Goal: Check status: Check status

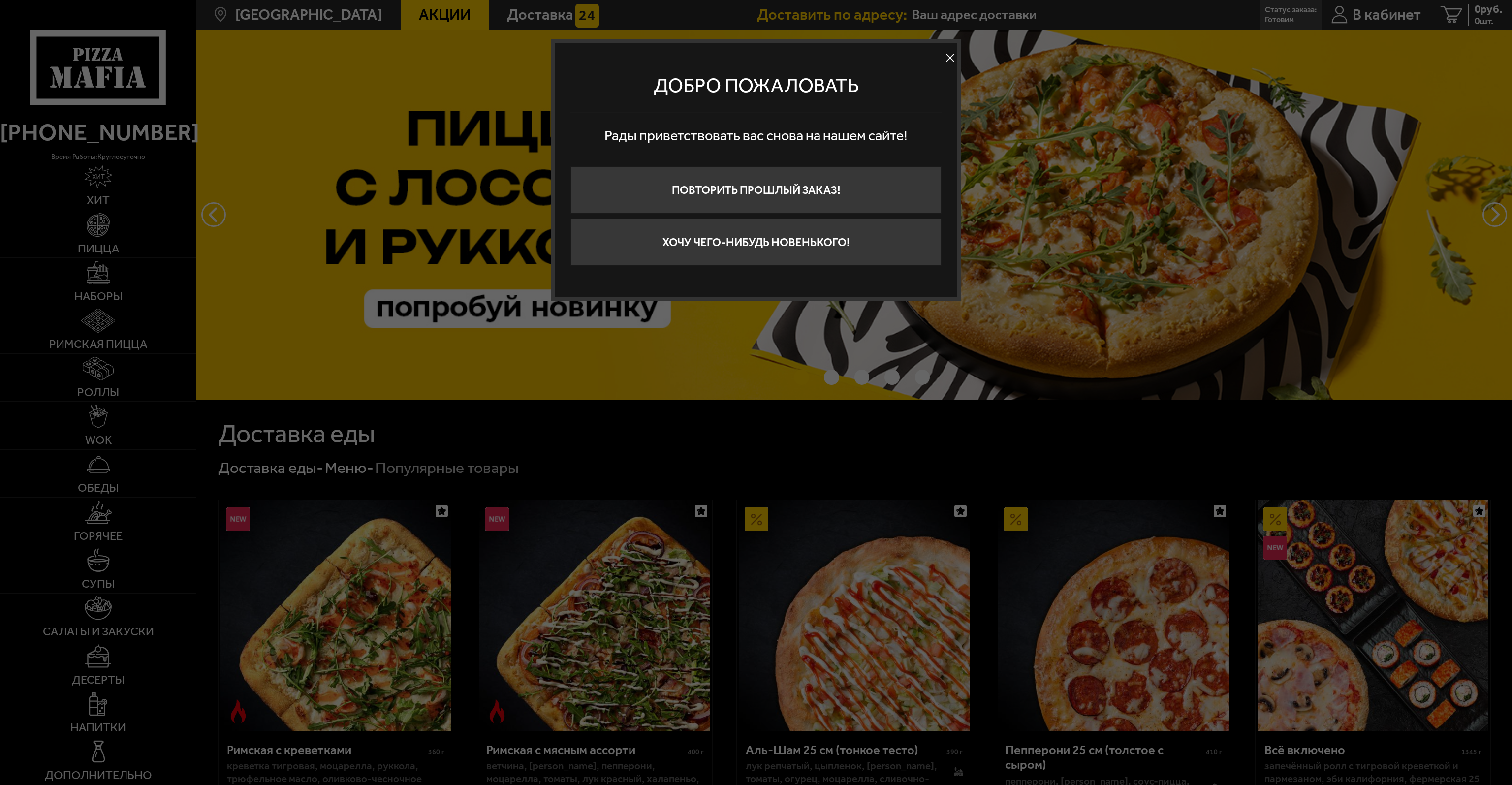
click at [940, 62] on div "Добро пожаловать" at bounding box center [756, 86] width 371 height 54
click at [950, 54] on button at bounding box center [950, 58] width 15 height 15
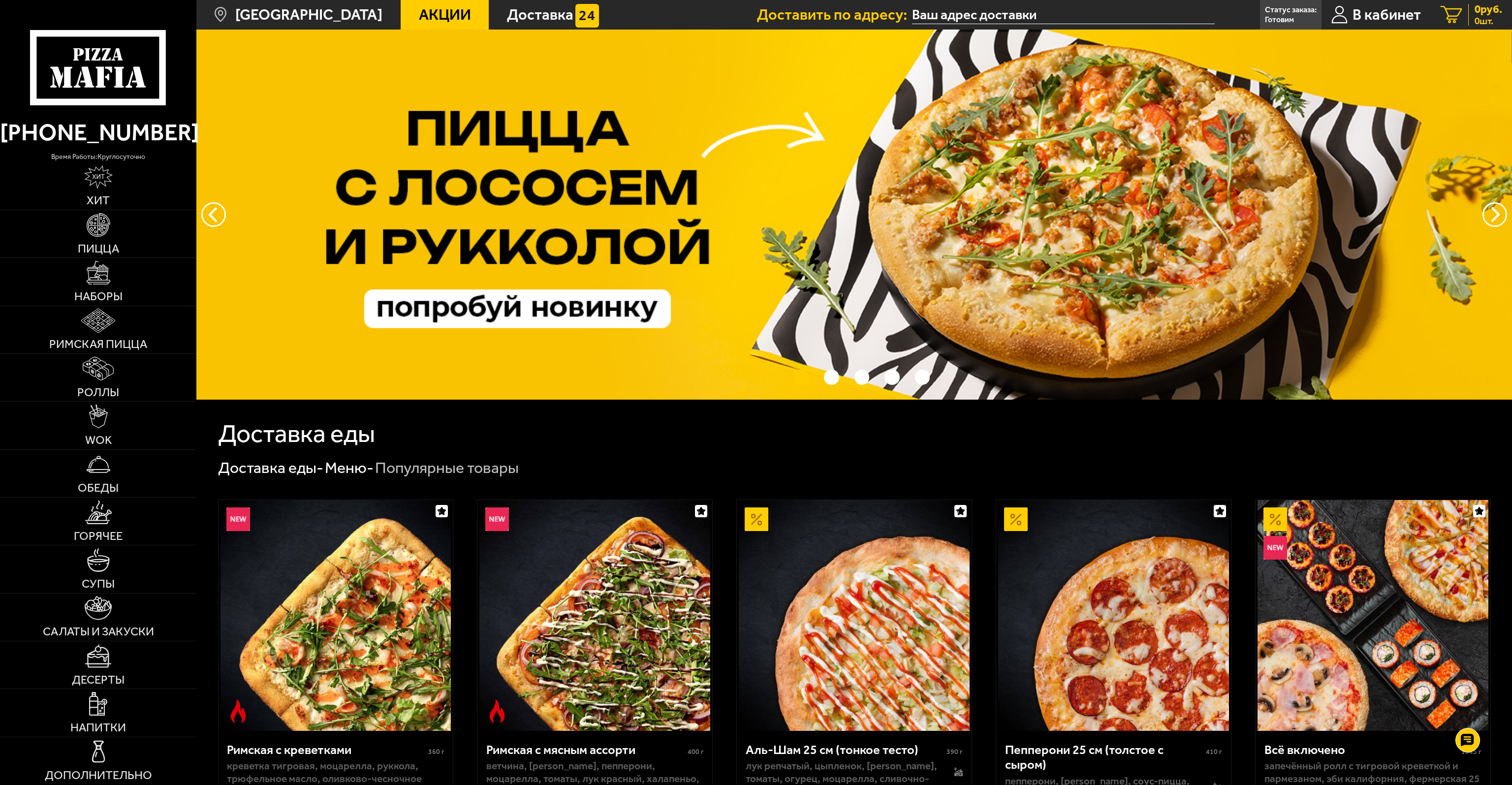
click at [1452, 14] on icon at bounding box center [1451, 15] width 22 height 18
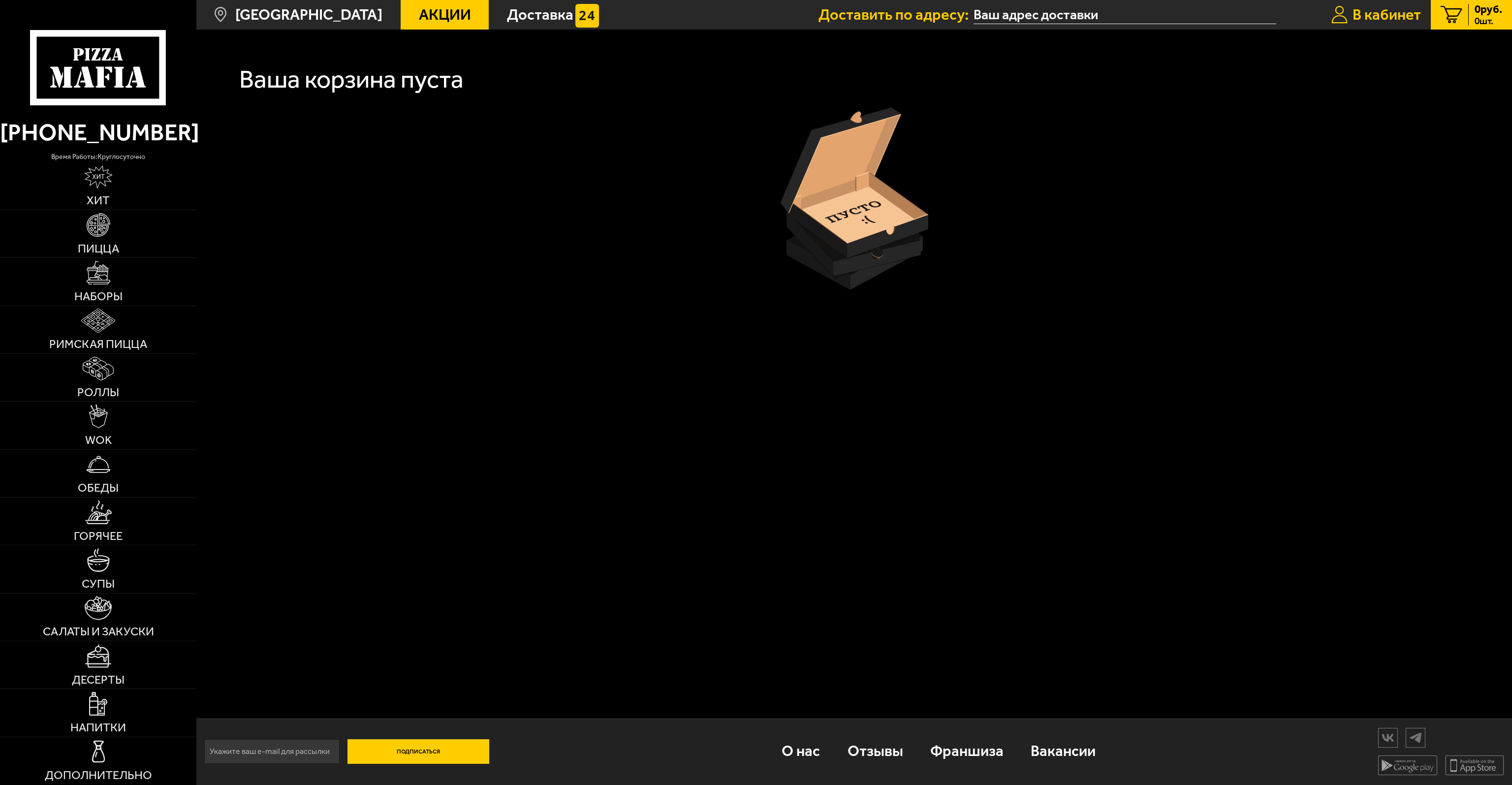
click at [1398, 11] on span "В кабинет" at bounding box center [1386, 15] width 69 height 15
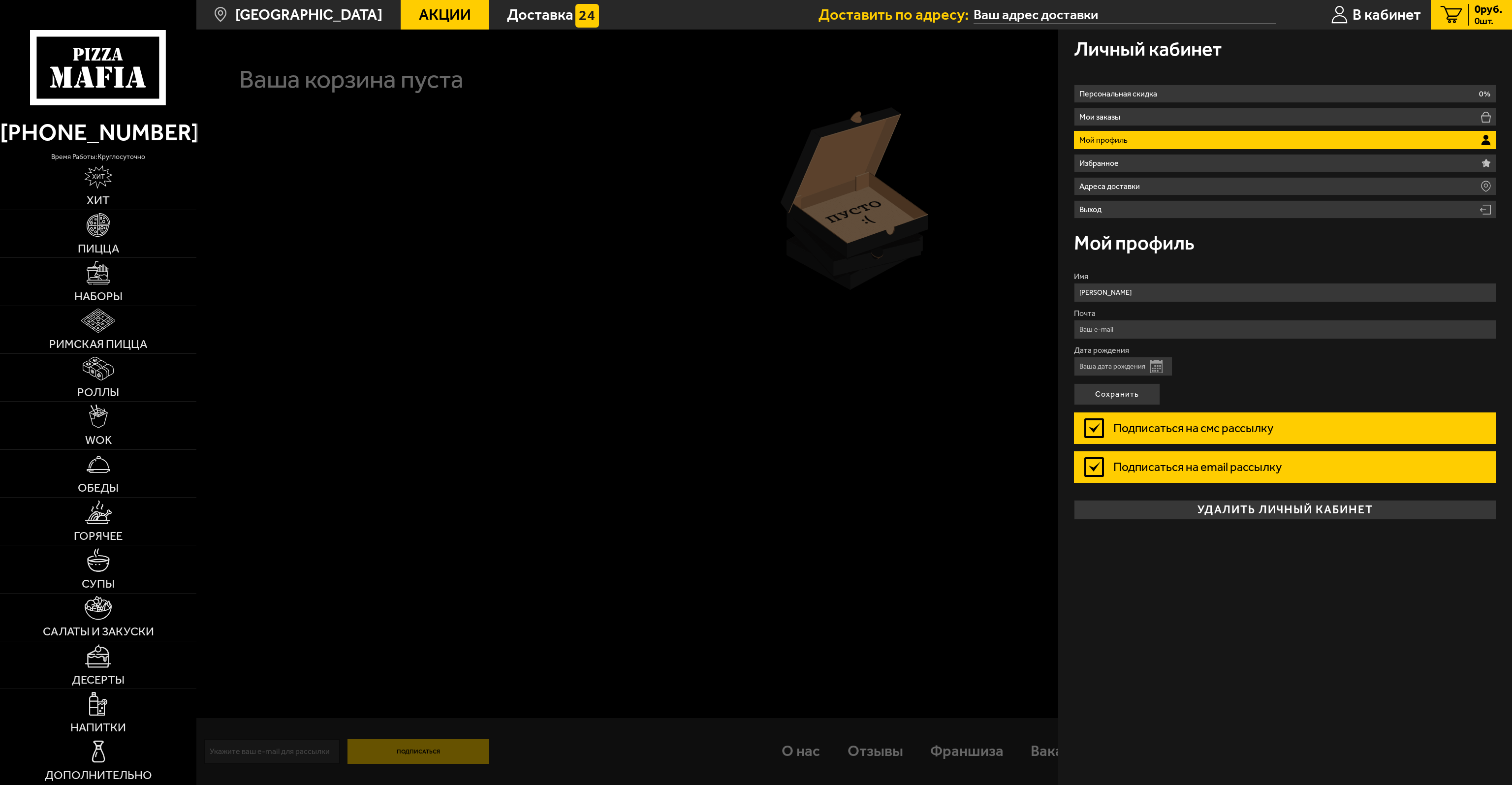
click at [1219, 104] on ul "Персональная скидка 0% Мои заказы Мой профиль Избранное Адреса доставки Выход" at bounding box center [1285, 151] width 422 height 134
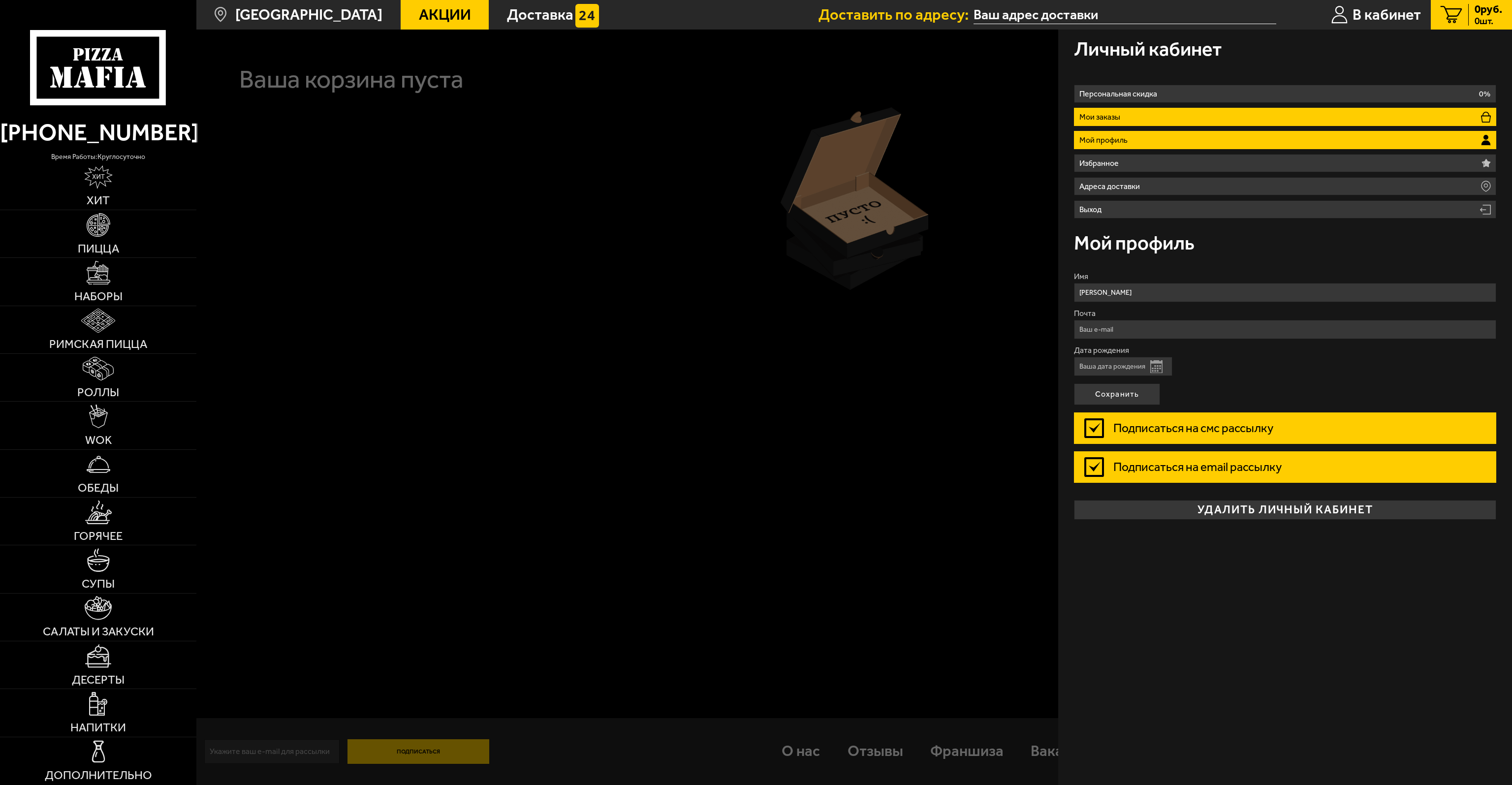
click at [1219, 112] on li "Мои заказы" at bounding box center [1285, 117] width 422 height 18
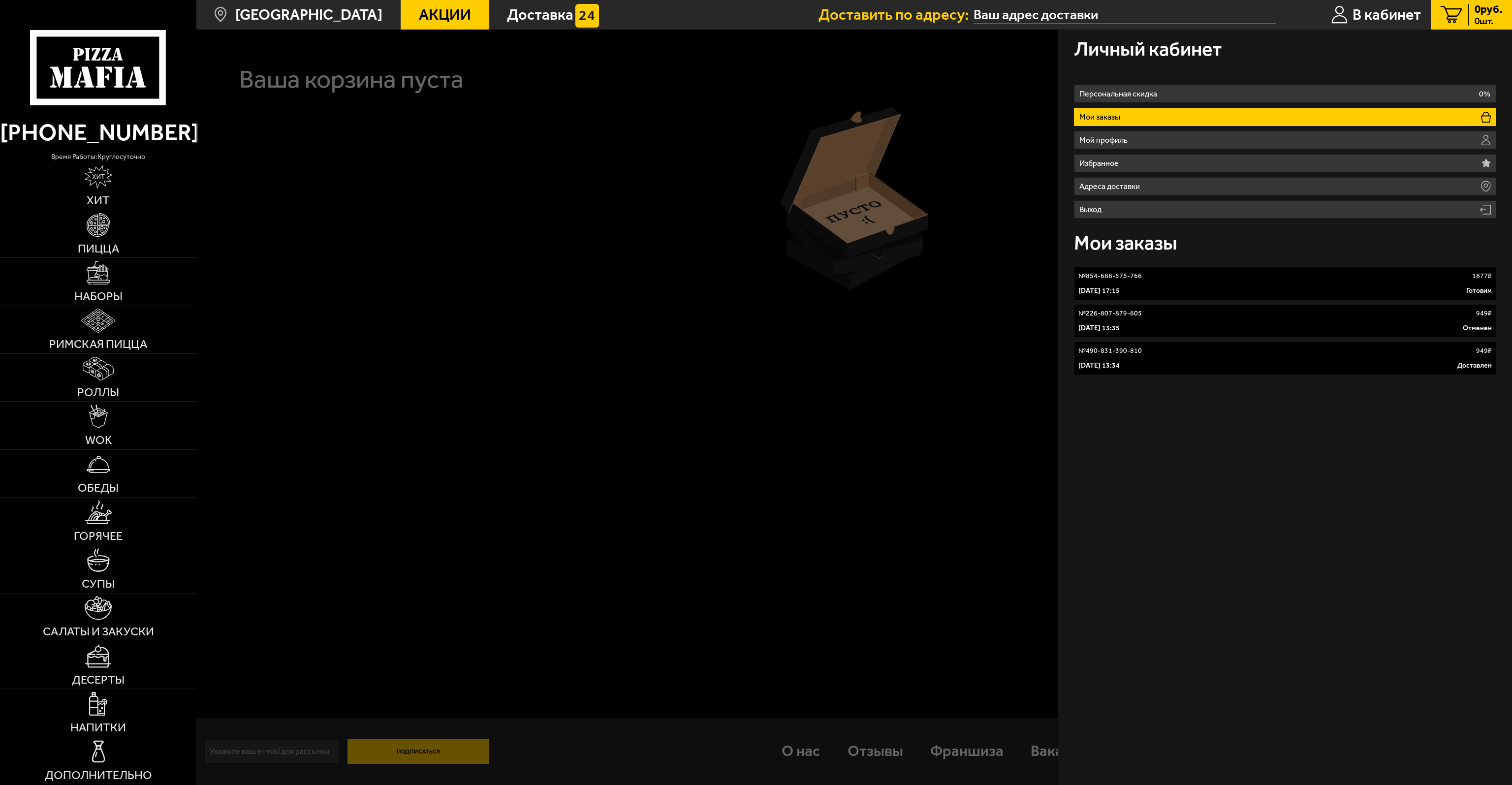
click at [1172, 359] on link "№ 490-831-390-810 949 ₽ 5 марта 2022 г. 13:34 Доставлен" at bounding box center [1285, 358] width 422 height 33
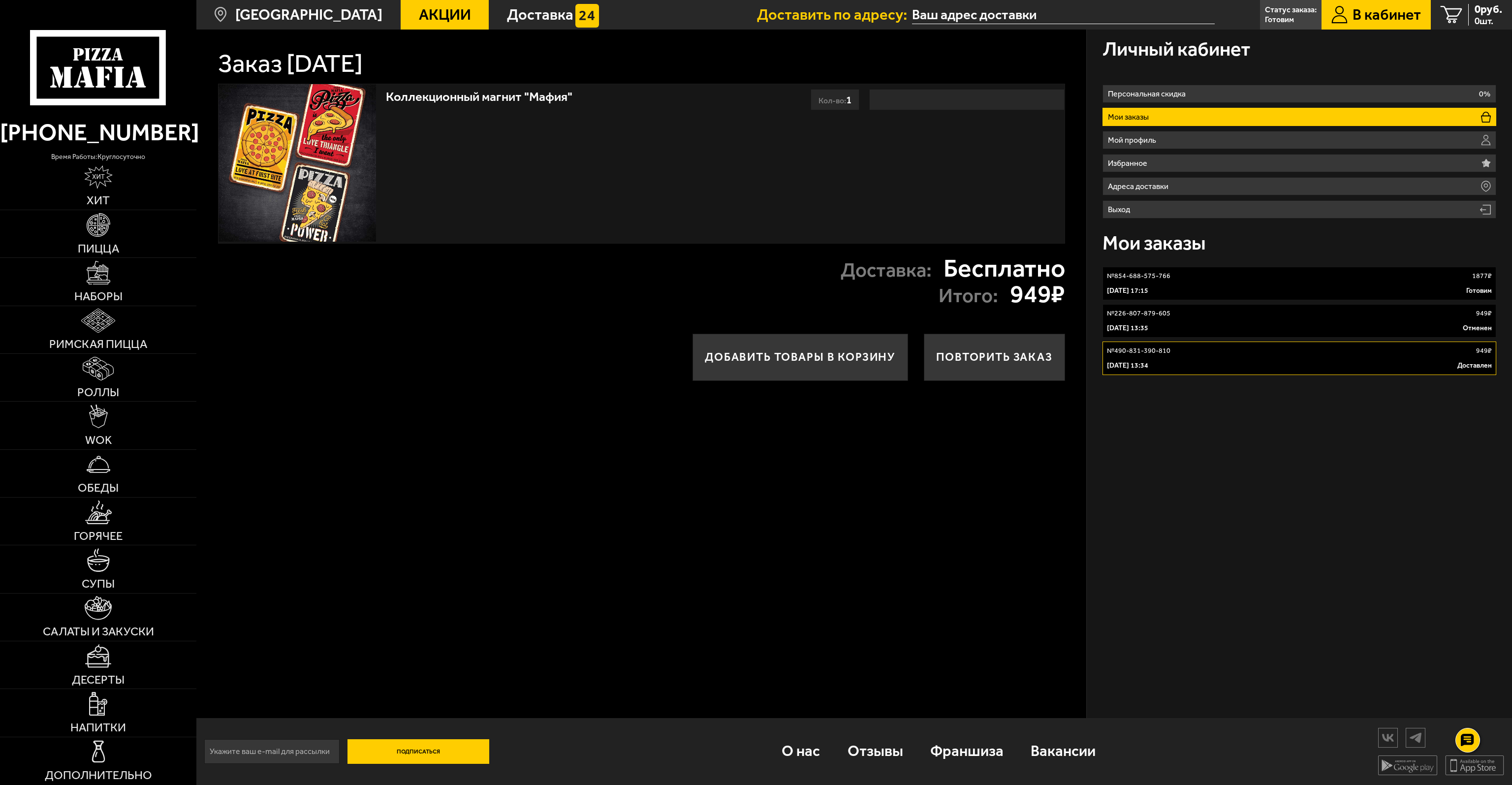
click at [1172, 330] on div "5 марта 2022 г. 13:35 Отменен" at bounding box center [1300, 328] width 385 height 10
click at [1170, 358] on link "№ 490-831-390-810 949 ₽ 5 марта 2022 г. 13:34 Доставлен" at bounding box center [1299, 358] width 394 height 33
click at [1190, 294] on div "4 октября 2025 г. 17:15 Готовим" at bounding box center [1300, 291] width 385 height 10
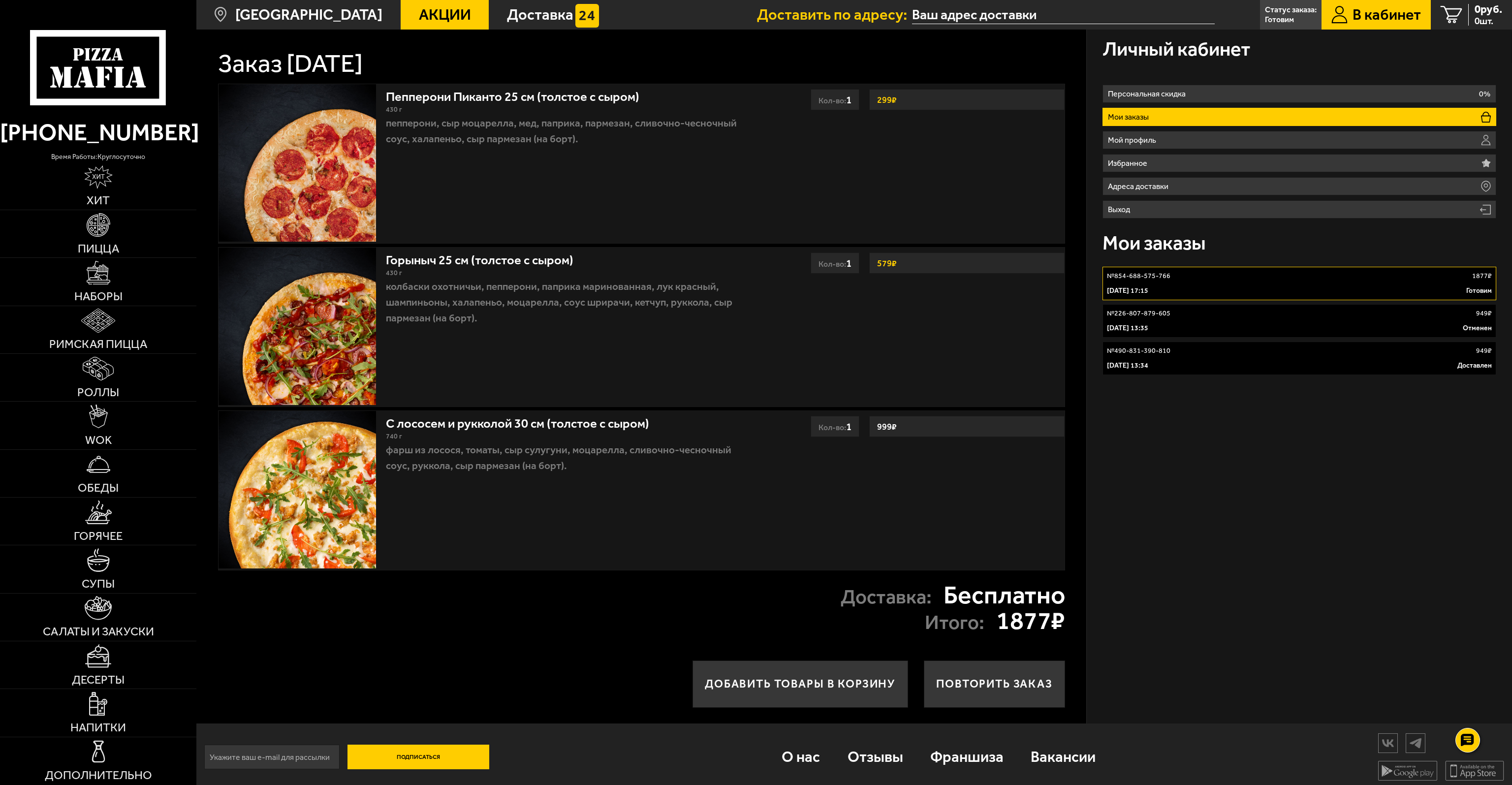
click at [1173, 348] on div "№ 490-831-390-810 949 ₽" at bounding box center [1300, 351] width 385 height 10
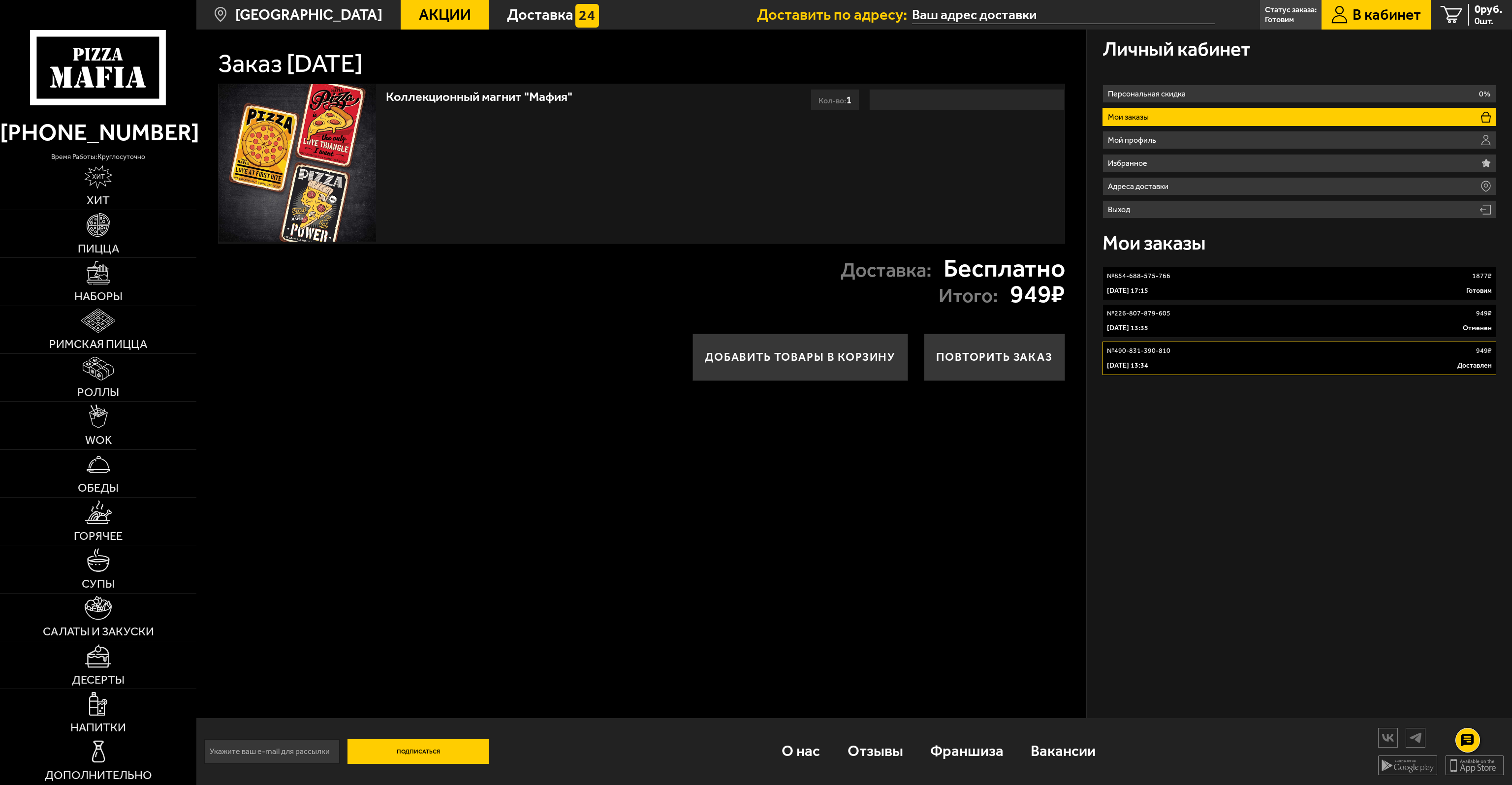
click at [1166, 255] on div "Мои заказы" at bounding box center [1299, 243] width 394 height 39
click at [1162, 268] on link "№ 854-688-575-766 1877 ₽ 4 октября 2025 г. 17:15 Готовим" at bounding box center [1299, 283] width 394 height 33
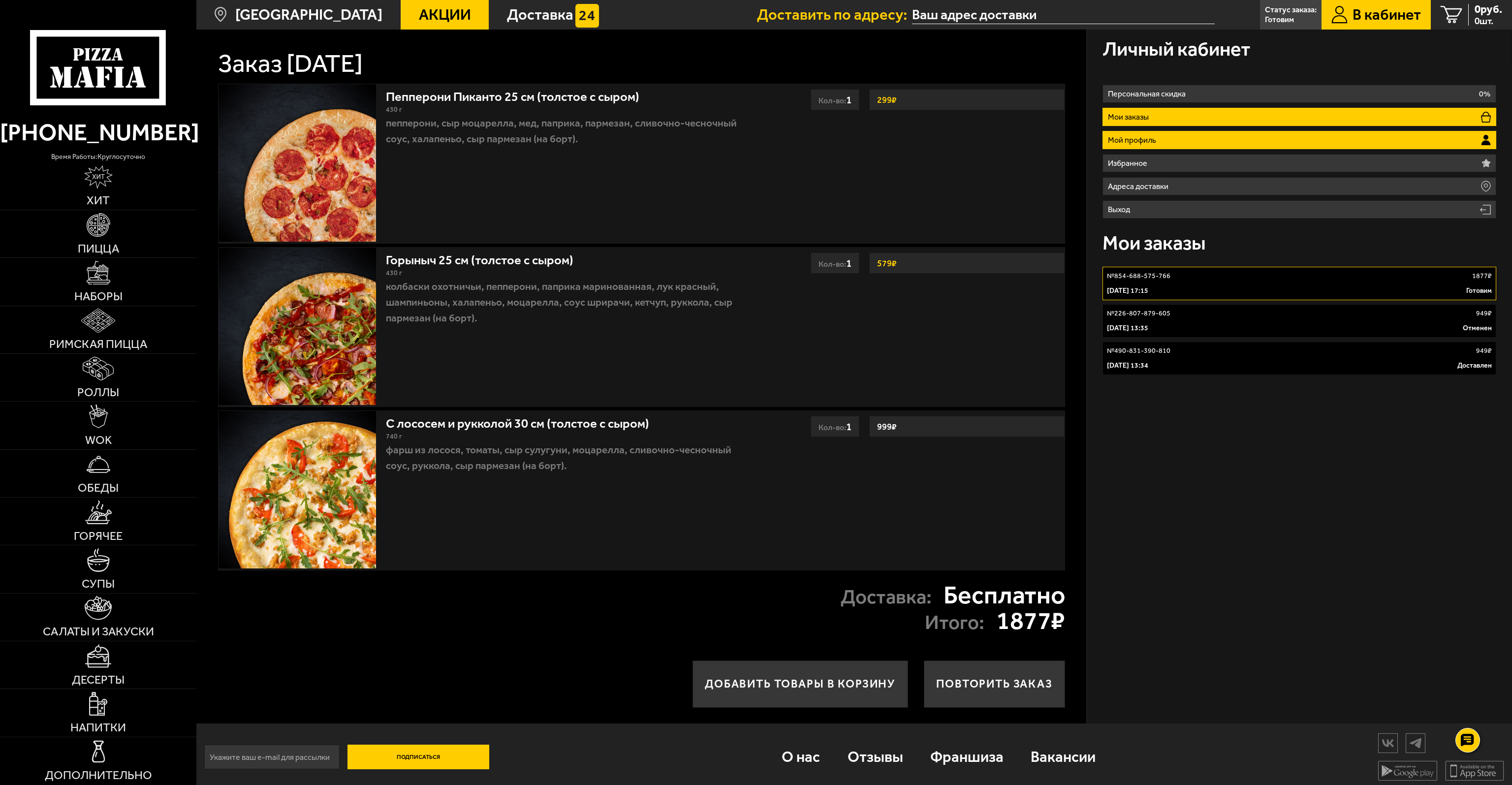
click at [1186, 144] on li "Мой профиль" at bounding box center [1299, 140] width 394 height 18
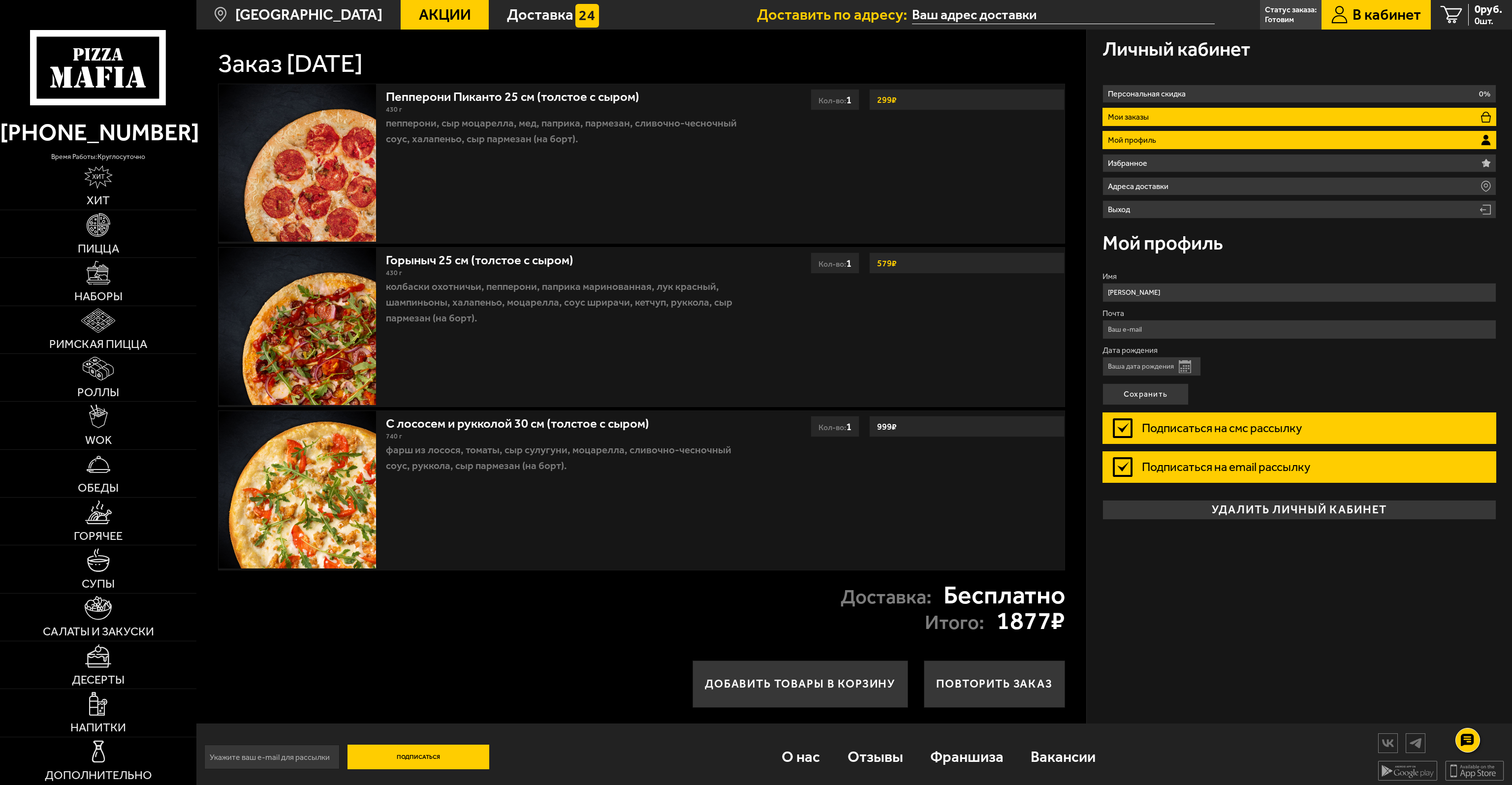
click at [1153, 119] on li "Мои заказы" at bounding box center [1299, 117] width 394 height 18
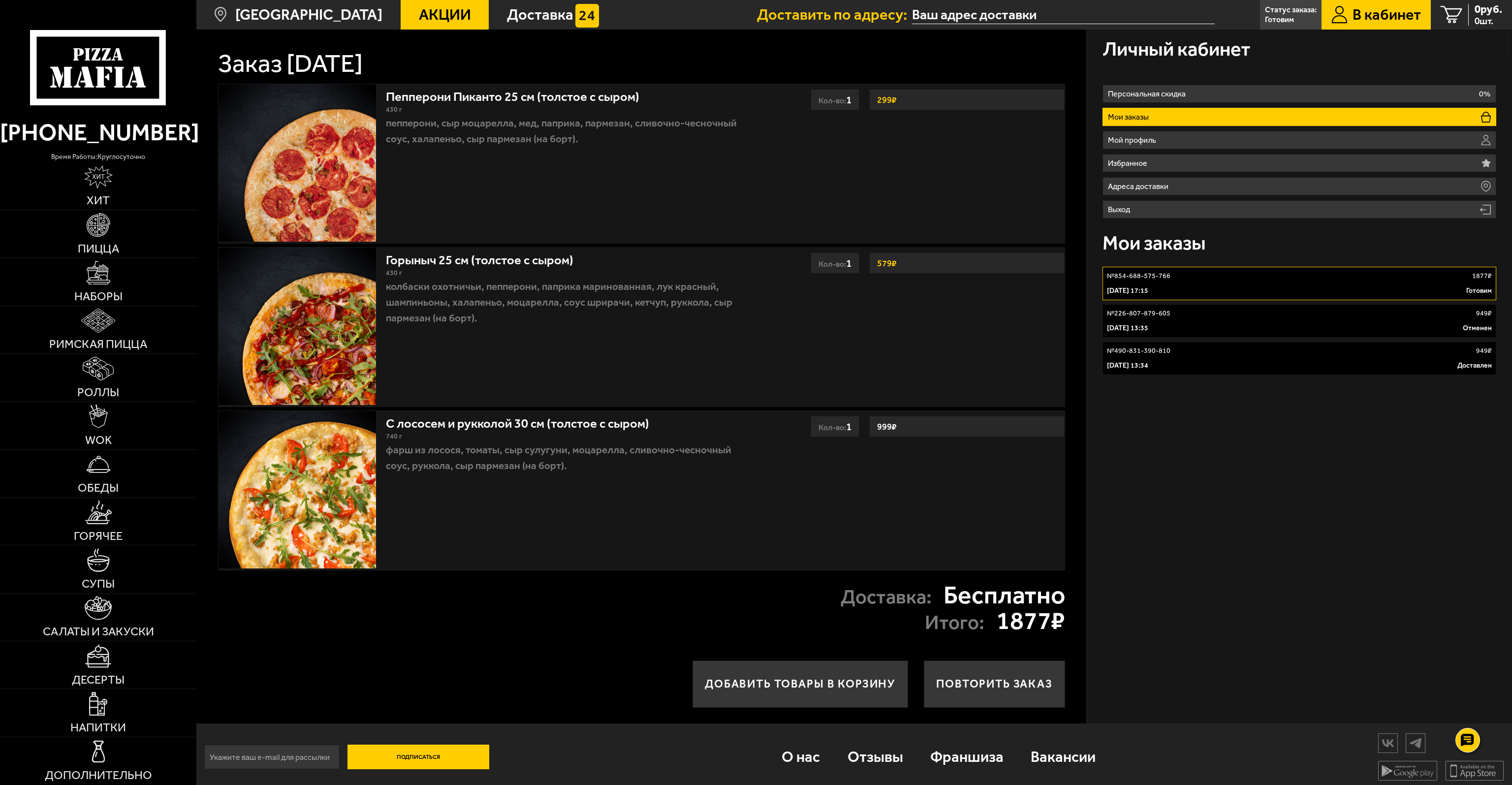
click at [1171, 283] on link "№ 854-688-575-766 1877 ₽ 4 октября 2025 г. 17:15 Готовим" at bounding box center [1299, 283] width 394 height 33
click at [1476, 289] on button "В пути" at bounding box center [1474, 288] width 36 height 14
click at [1394, 298] on link "№ 854-688-575-766 1877 ₽ 4 октября 2025 г. 17:15 В пути" at bounding box center [1299, 283] width 394 height 33
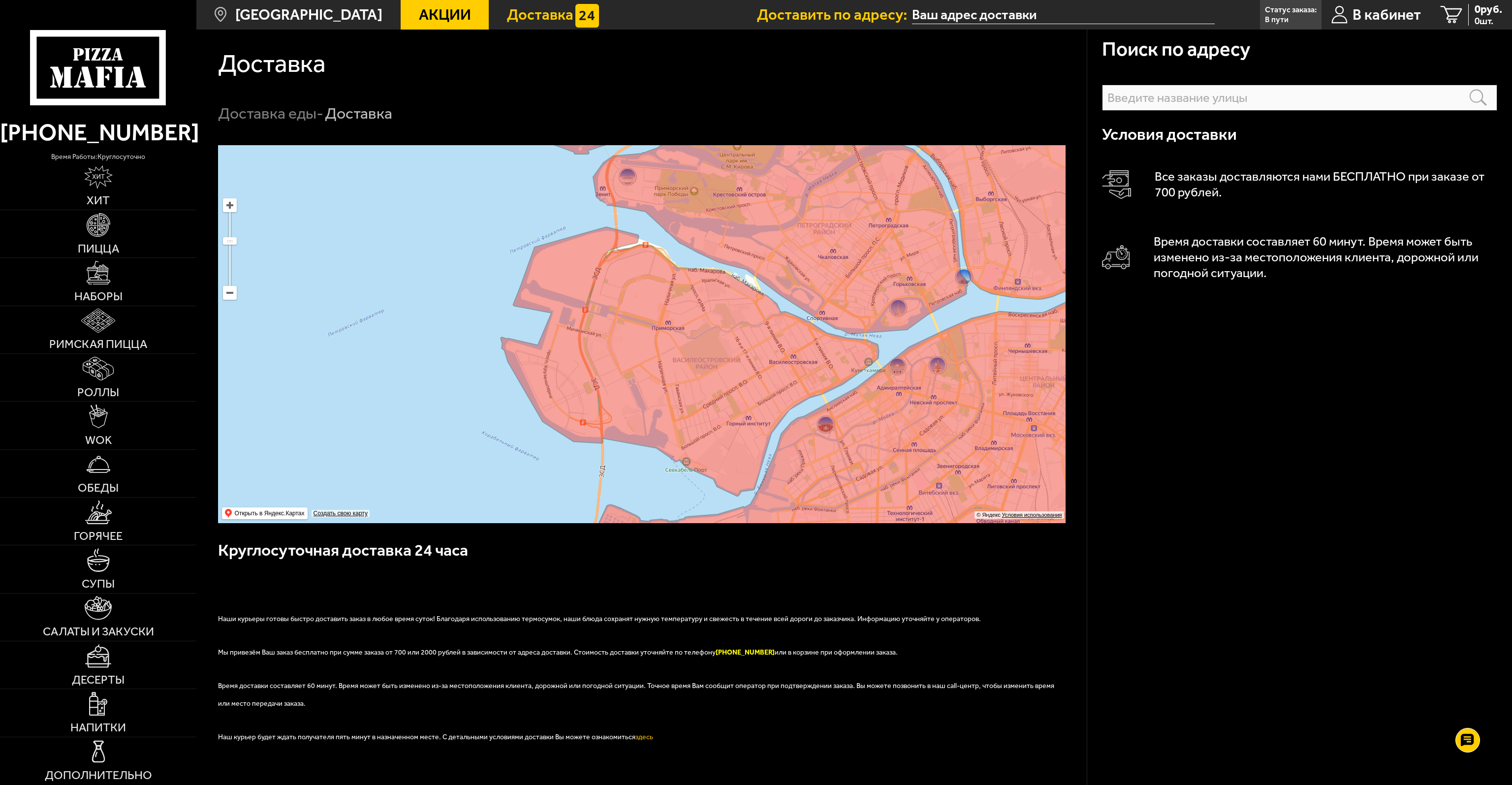
drag, startPoint x: 504, startPoint y: 333, endPoint x: 642, endPoint y: 308, distance: 140.2
click at [642, 308] on ymaps at bounding box center [642, 334] width 848 height 378
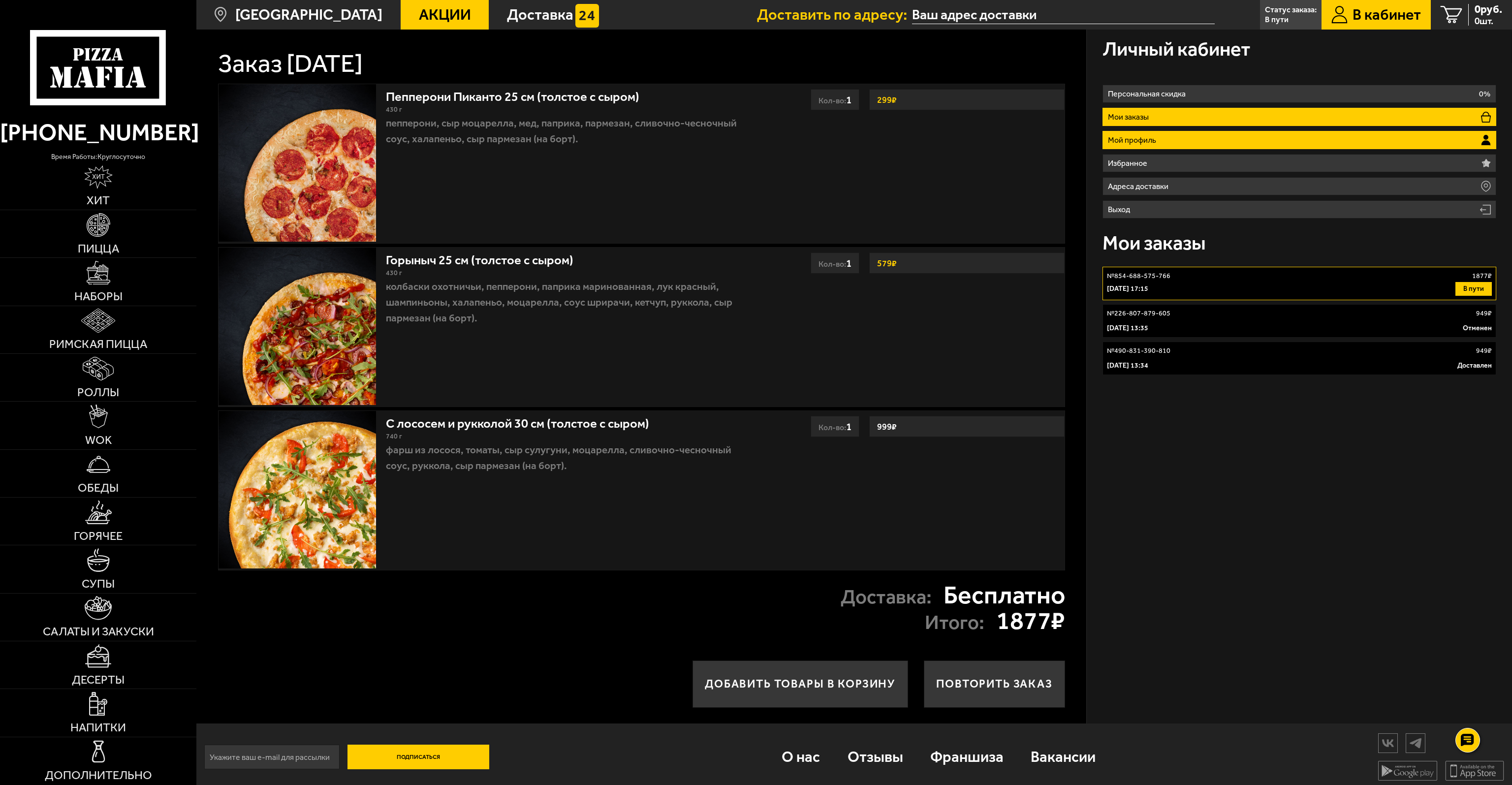
click at [1209, 139] on li "Мой профиль" at bounding box center [1299, 140] width 394 height 18
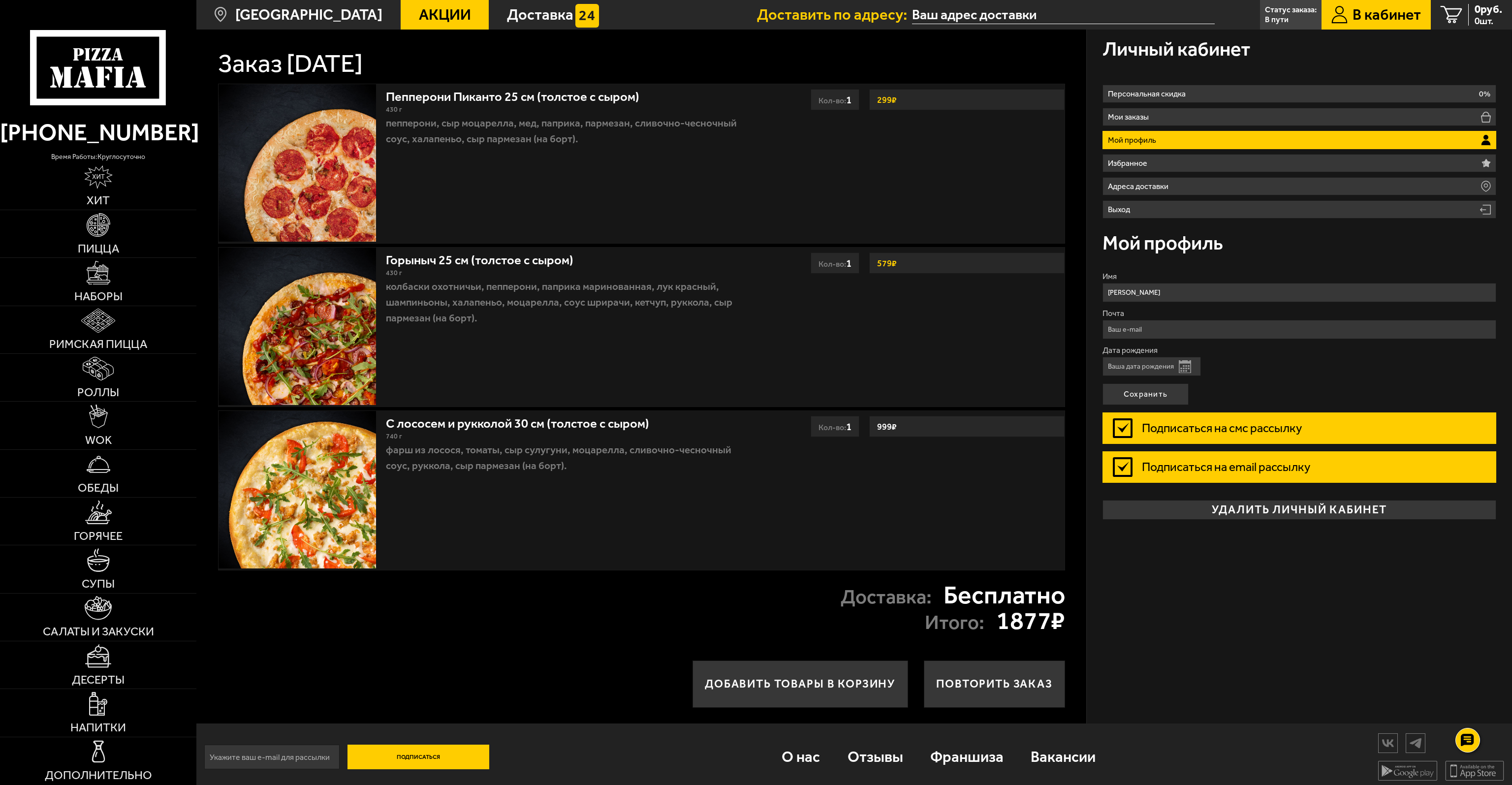
click at [1220, 420] on label "Подписаться на смс рассылку" at bounding box center [1299, 429] width 394 height 32
click at [0, 0] on input "Подписаться на смс рассылку" at bounding box center [0, 0] width 0 height 0
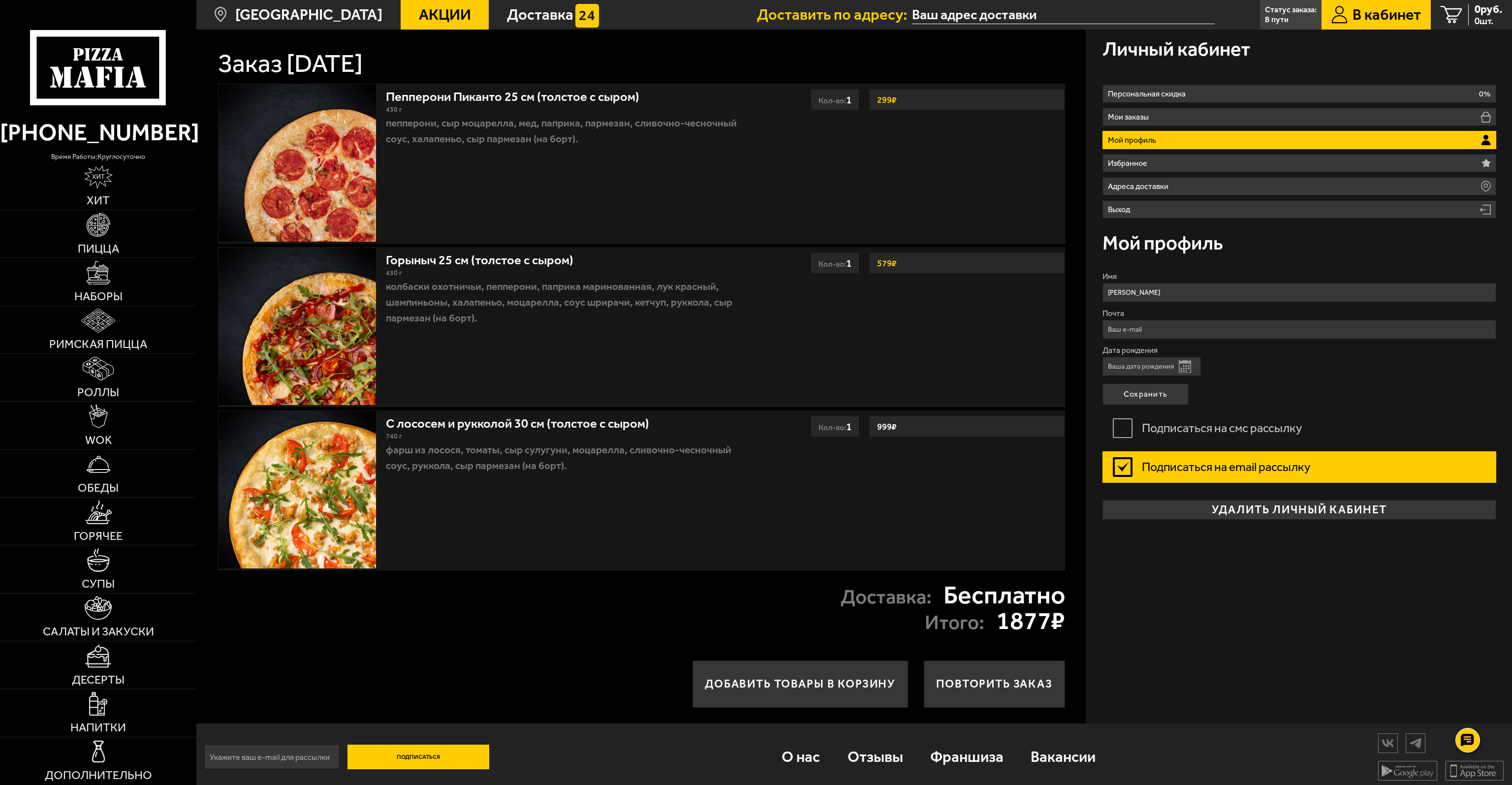
click at [1214, 468] on label "Подписаться на email рассылку" at bounding box center [1299, 467] width 394 height 32
click at [0, 0] on input "Подписаться на email рассылку" at bounding box center [0, 0] width 0 height 0
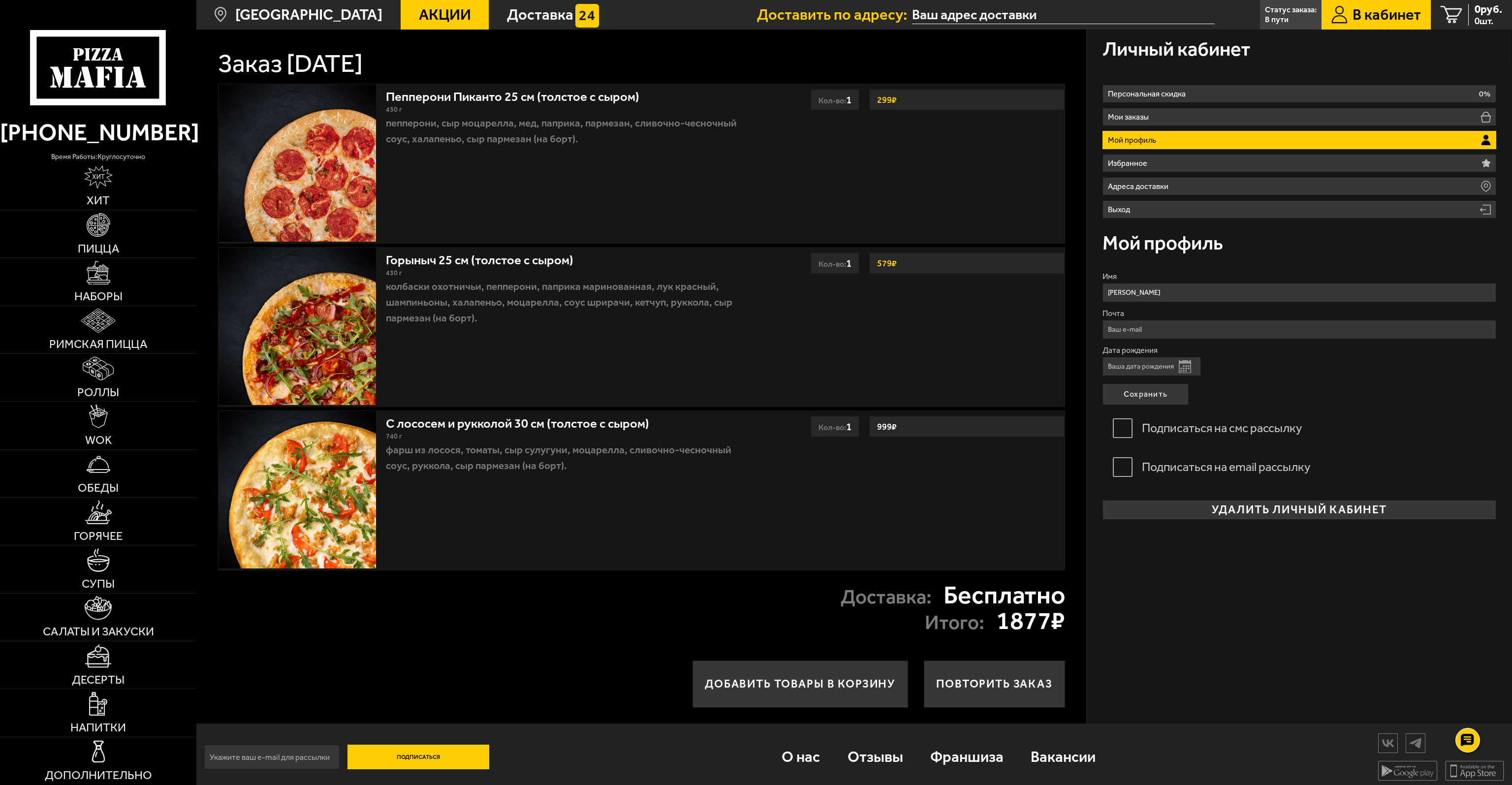
click at [1249, 370] on div "Дата рождения Открыть календарь" at bounding box center [1299, 361] width 394 height 29
click at [1243, 190] on li "Адреса доставки" at bounding box center [1299, 186] width 394 height 18
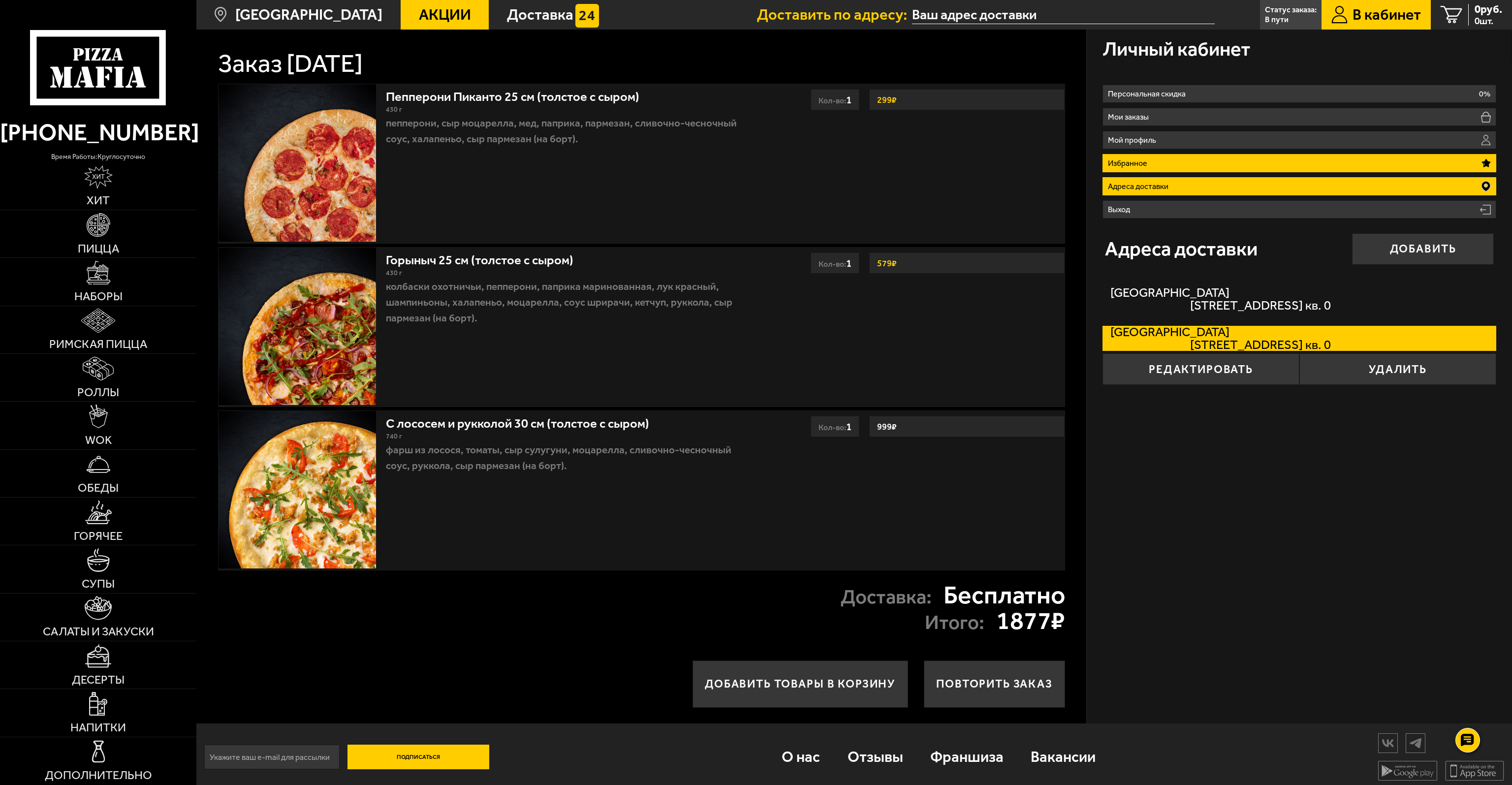
click at [1233, 159] on li "Избранное" at bounding box center [1299, 163] width 394 height 18
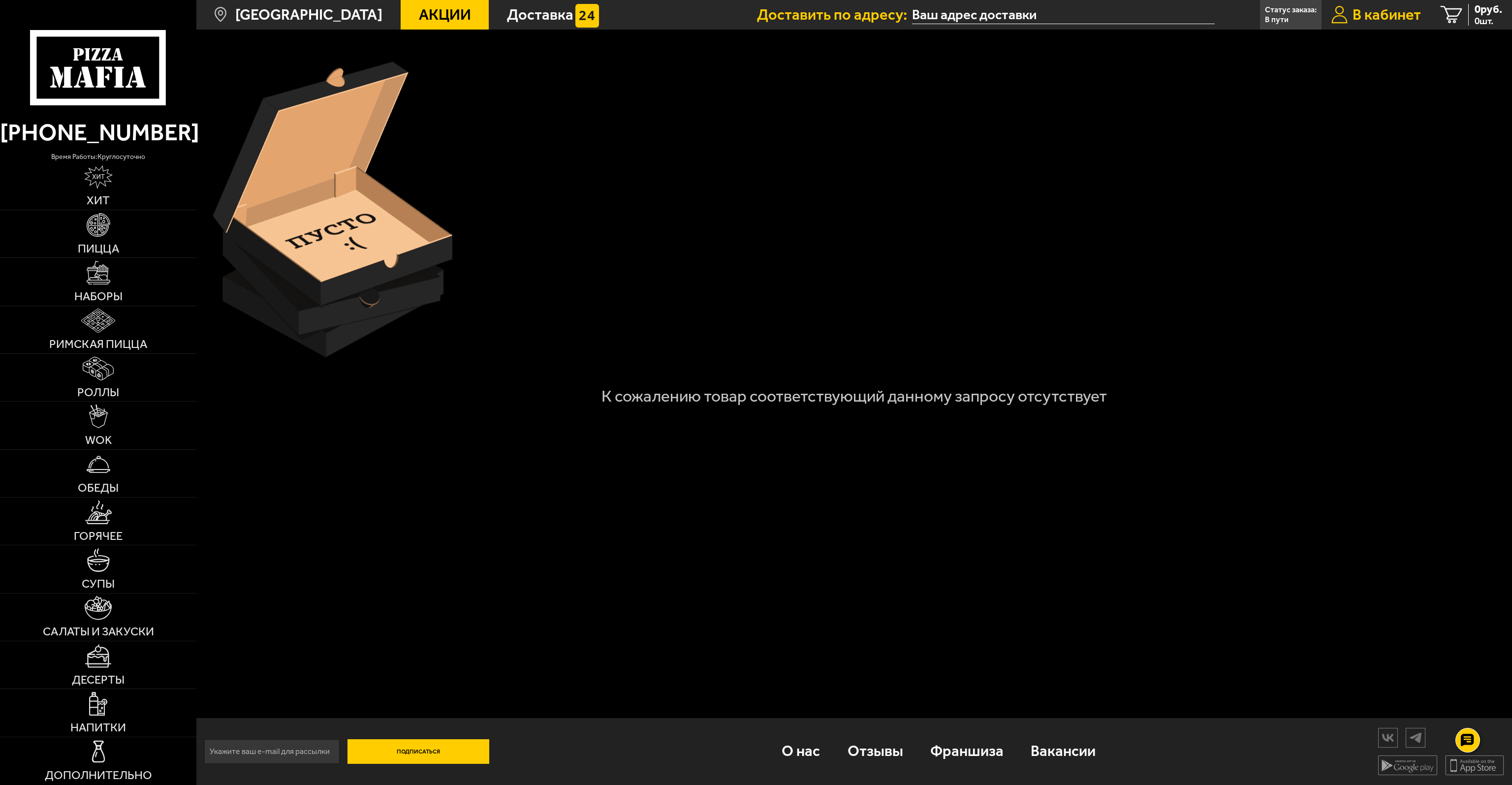
click at [1389, 14] on span "В кабинет" at bounding box center [1386, 15] width 69 height 15
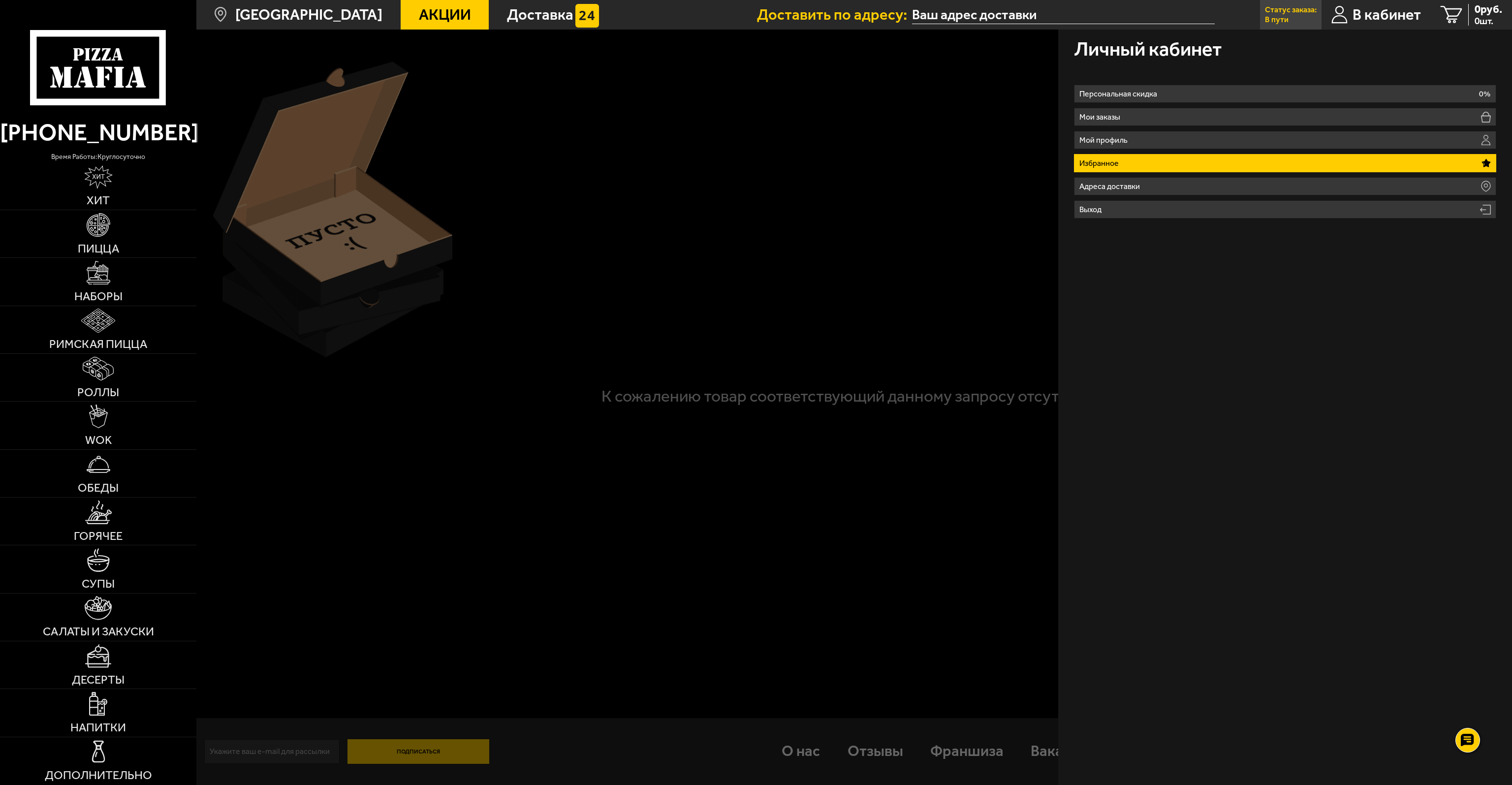
click at [1311, 11] on p "Статус заказа:" at bounding box center [1291, 9] width 52 height 8
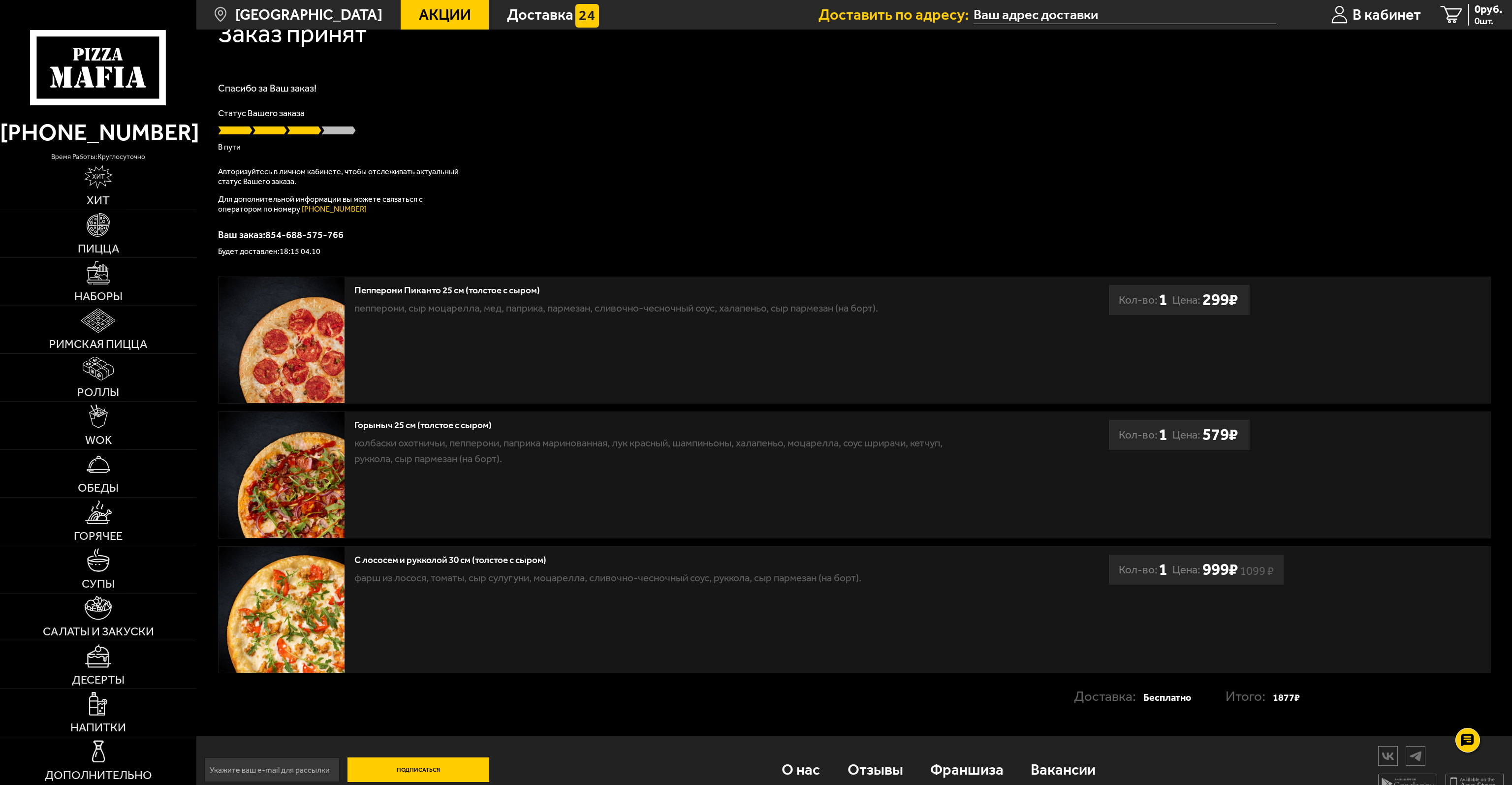
scroll to position [48, 0]
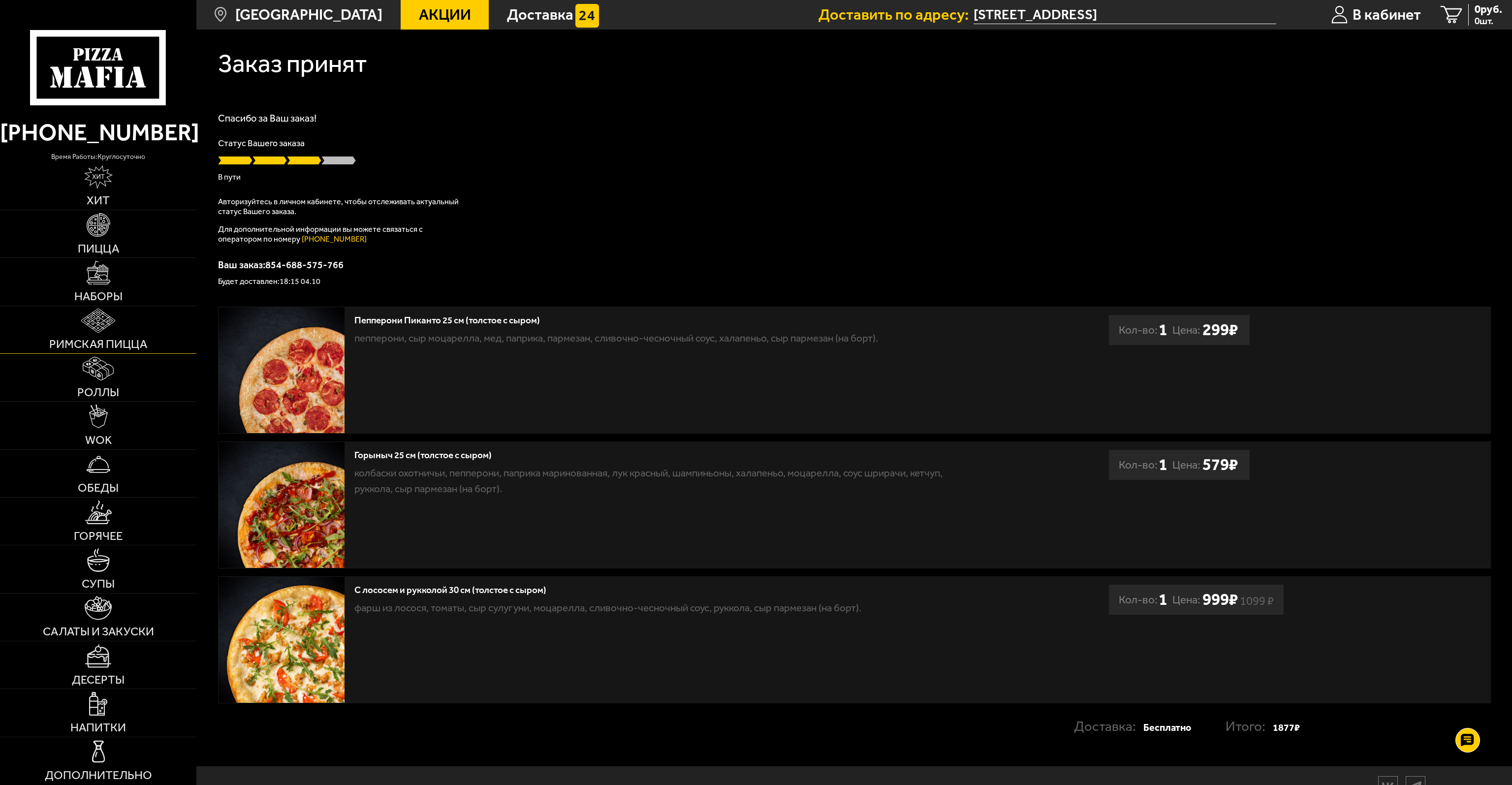
click at [93, 312] on img at bounding box center [98, 321] width 34 height 23
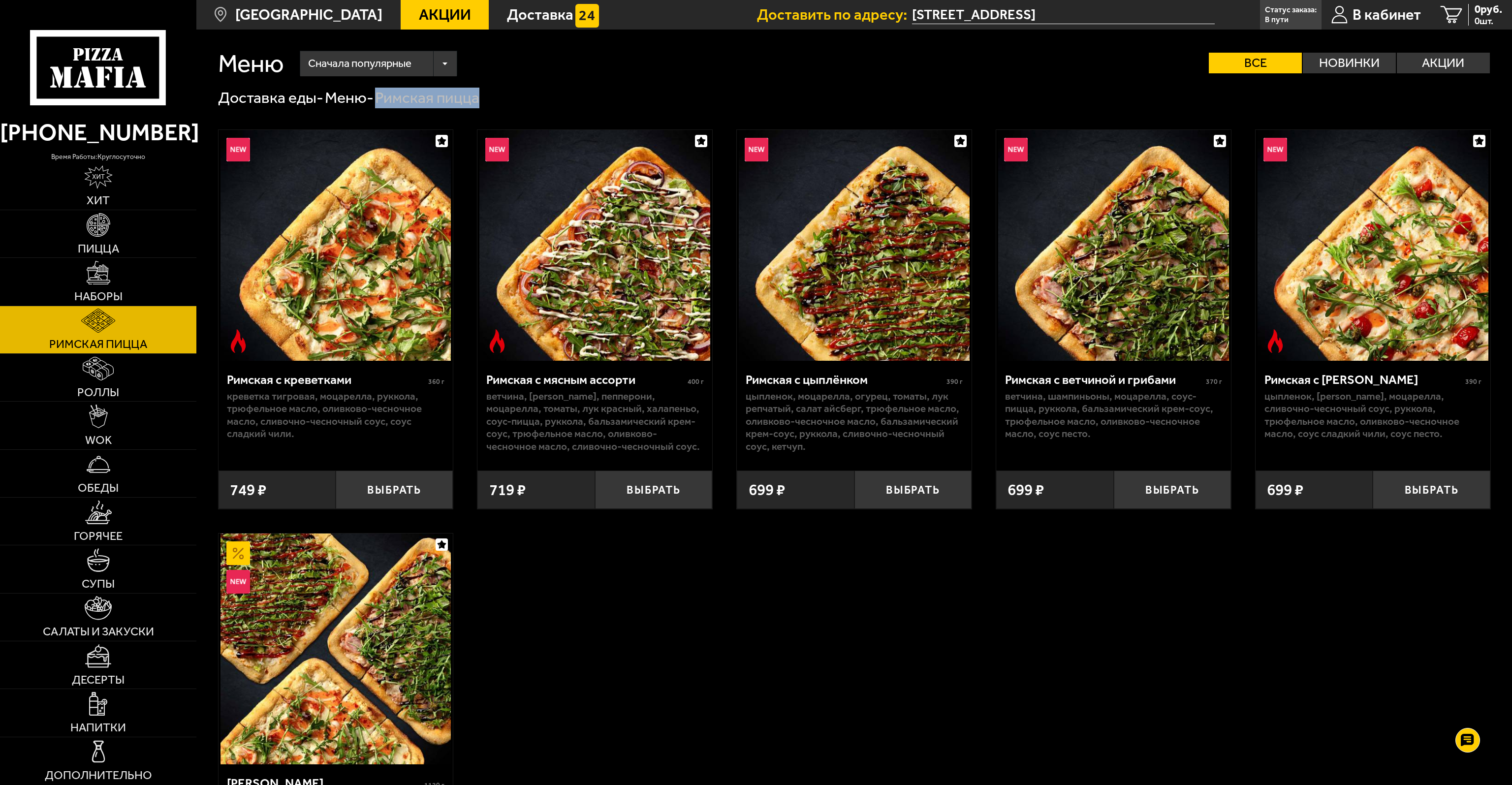
drag, startPoint x: 383, startPoint y: 99, endPoint x: 505, endPoint y: 97, distance: 122.0
click at [505, 97] on div "Доставка еды - Меню - Римская пицца" at bounding box center [854, 97] width 1273 height 21
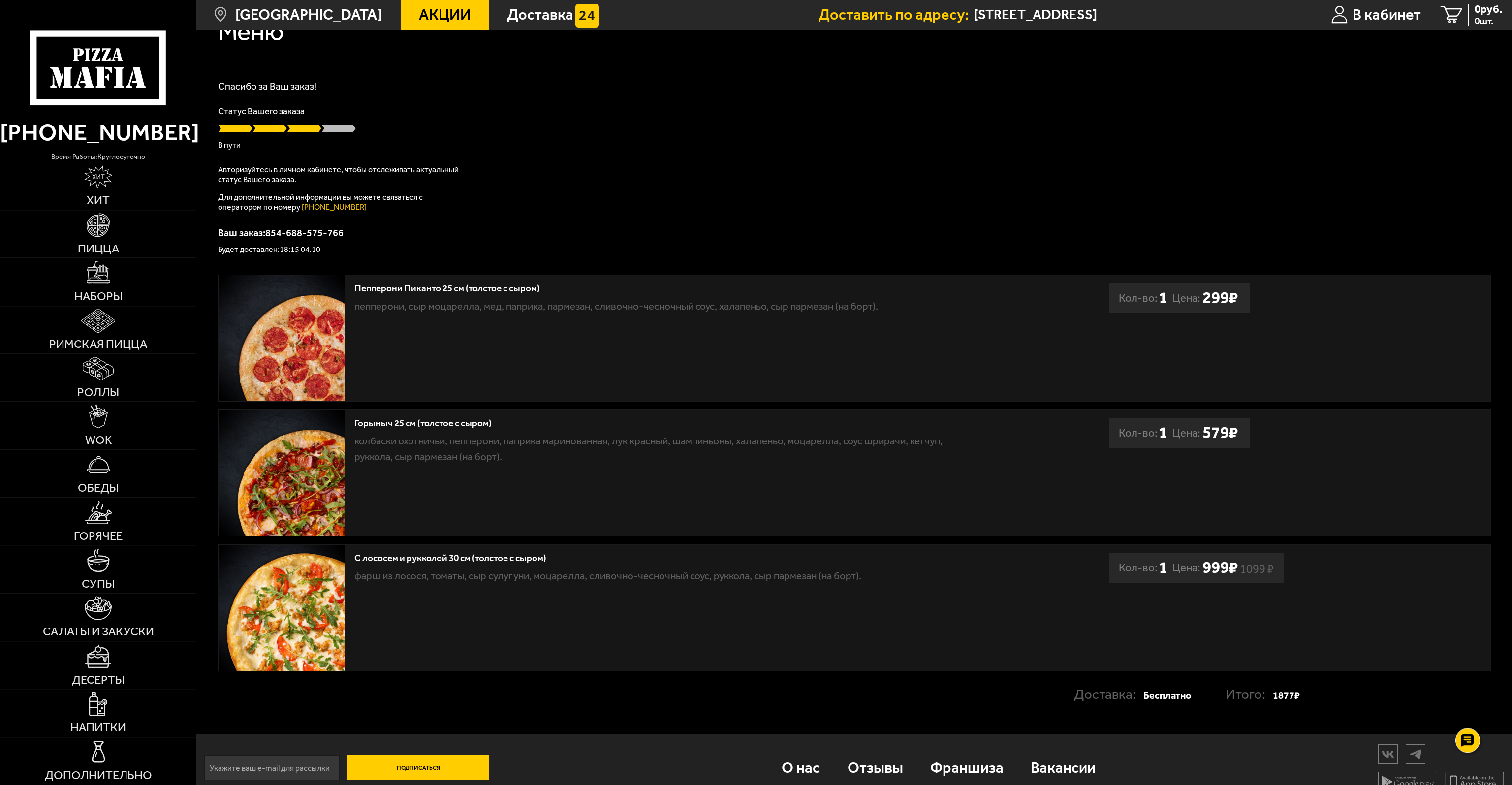
scroll to position [48, 0]
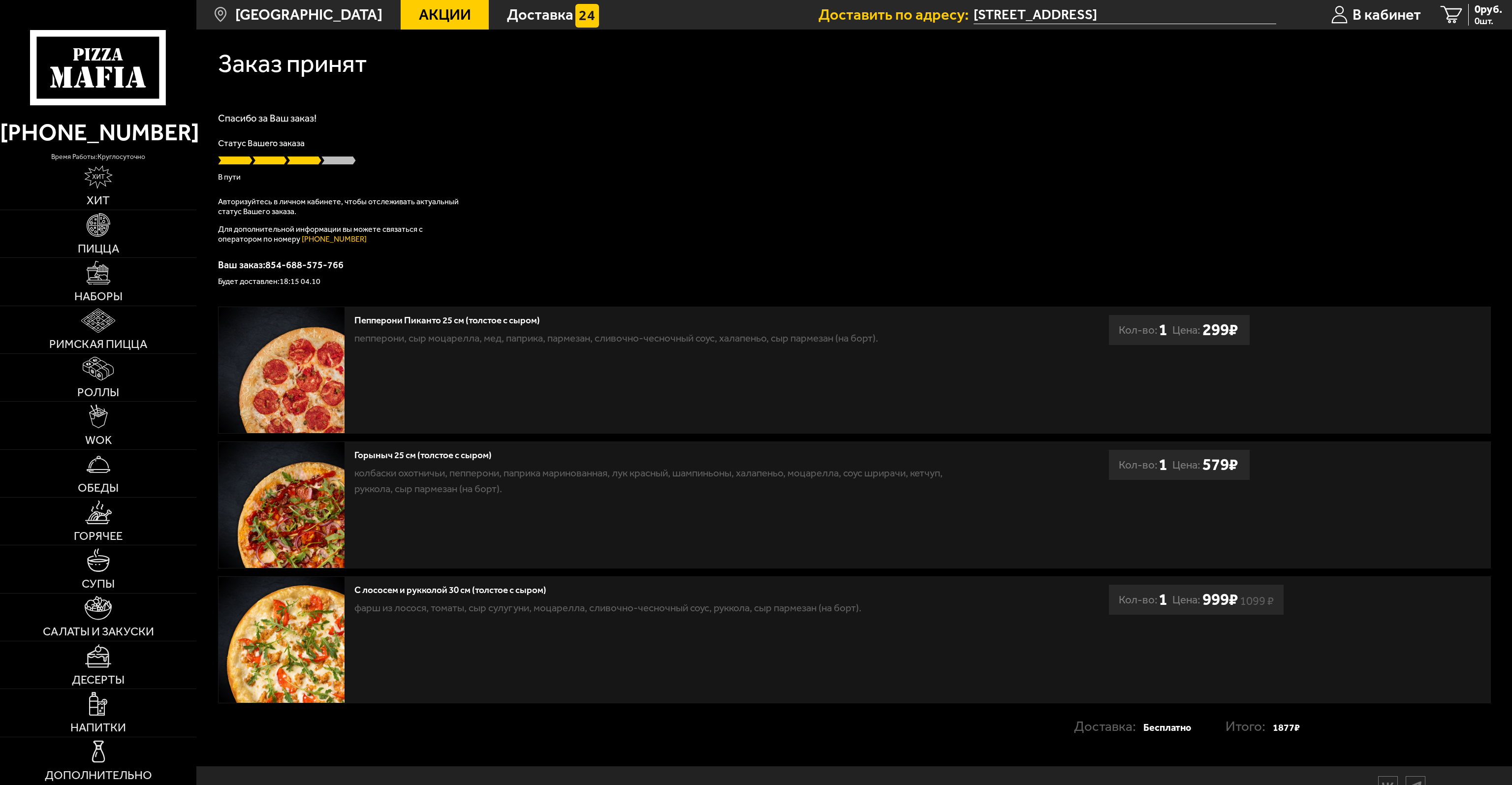
scroll to position [48, 0]
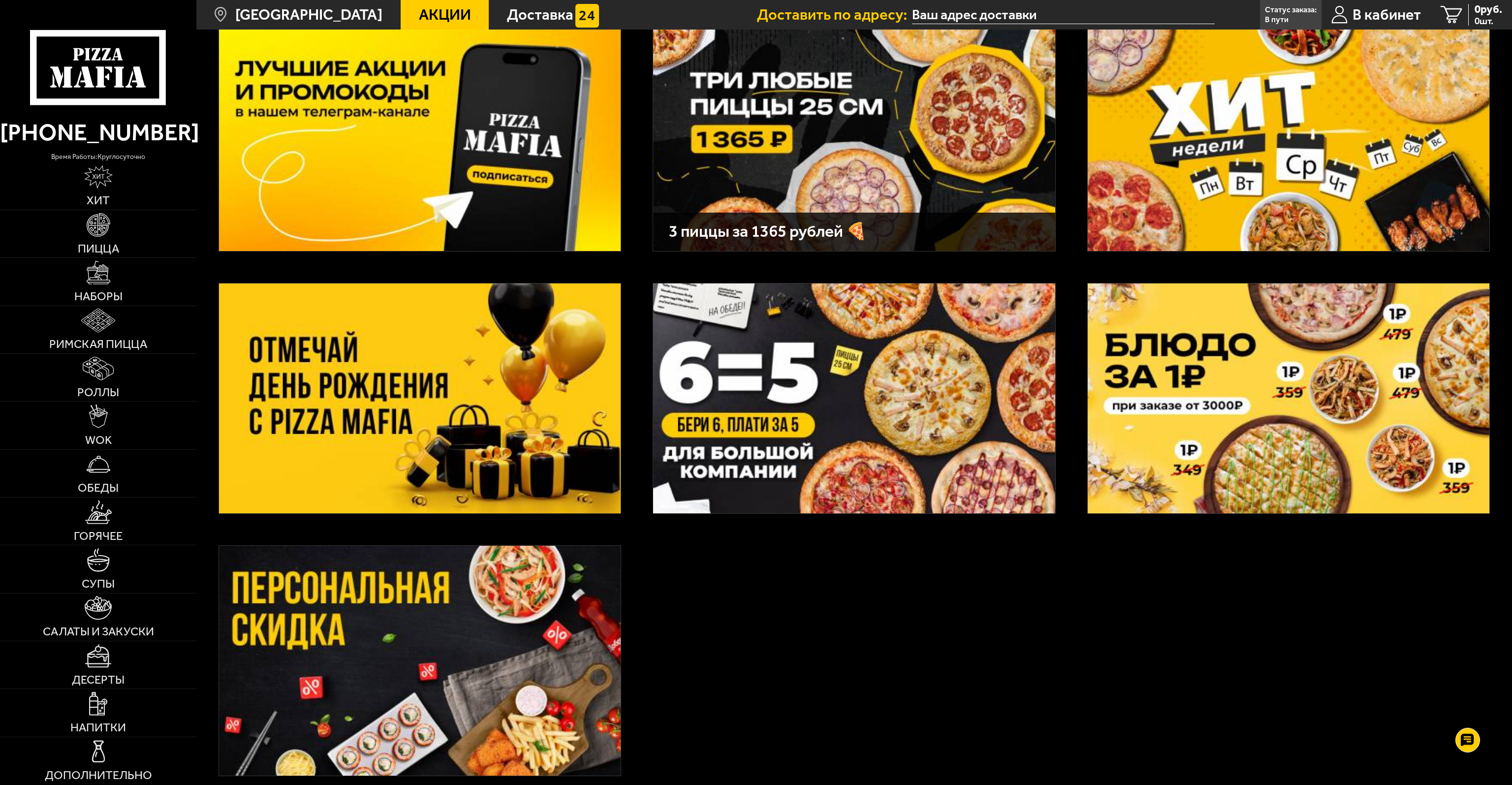
scroll to position [215, 0]
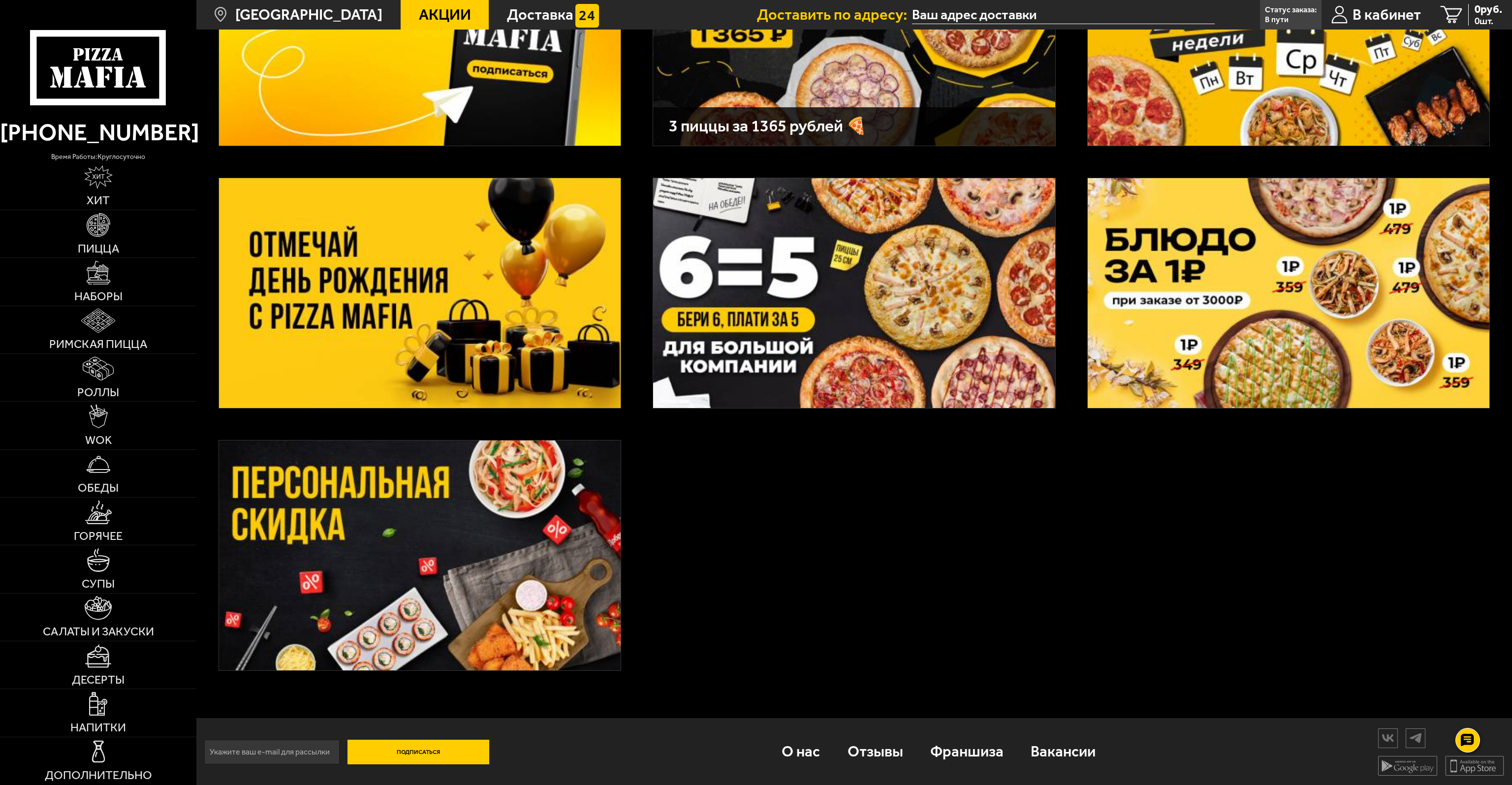
click at [540, 522] on img at bounding box center [420, 555] width 401 height 230
